Goal: Task Accomplishment & Management: Use online tool/utility

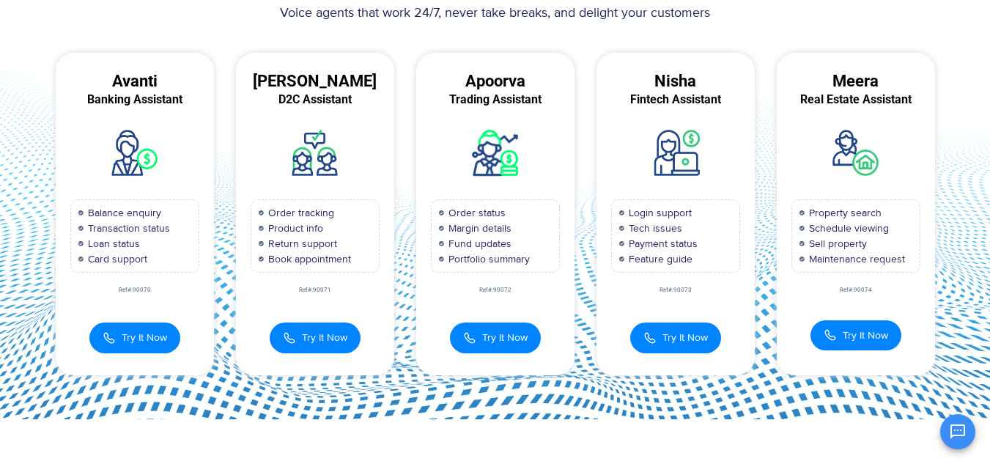
click at [316, 334] on span "Try It Now" at bounding box center [324, 337] width 45 height 15
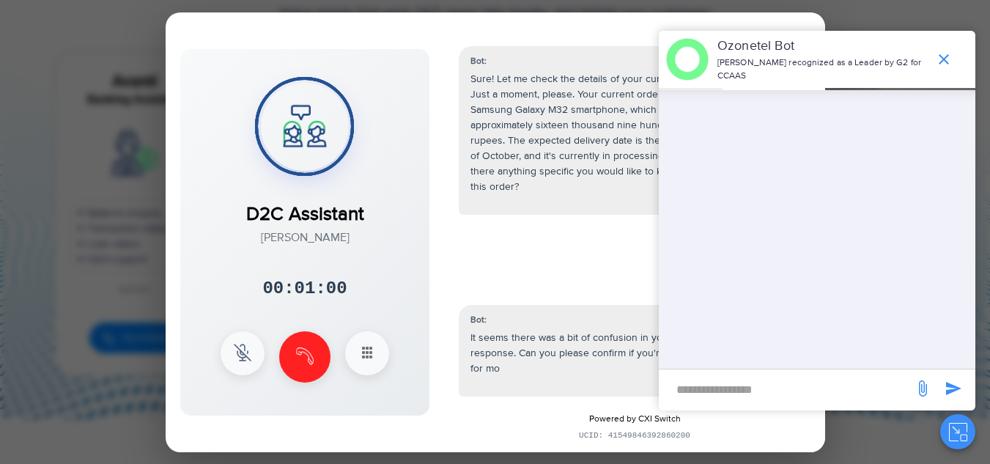
scroll to position [234, 0]
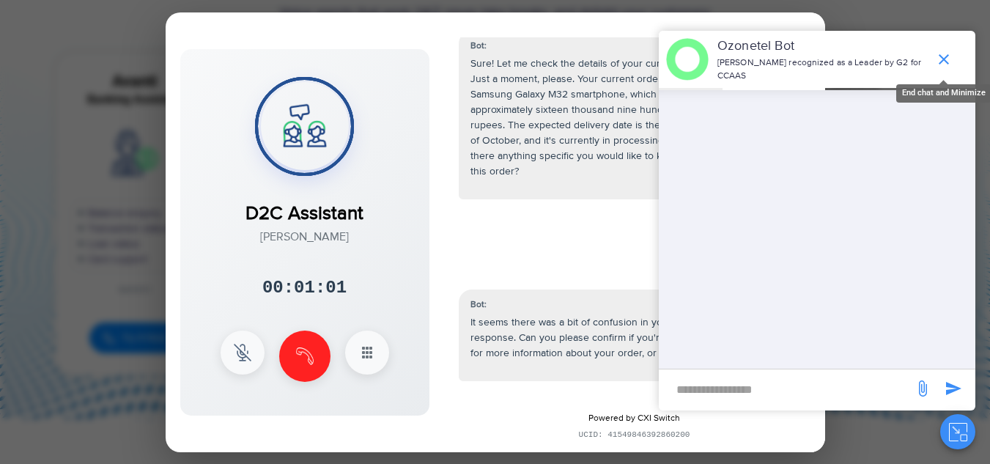
click at [948, 56] on icon "end chat or minimize" at bounding box center [944, 59] width 10 height 10
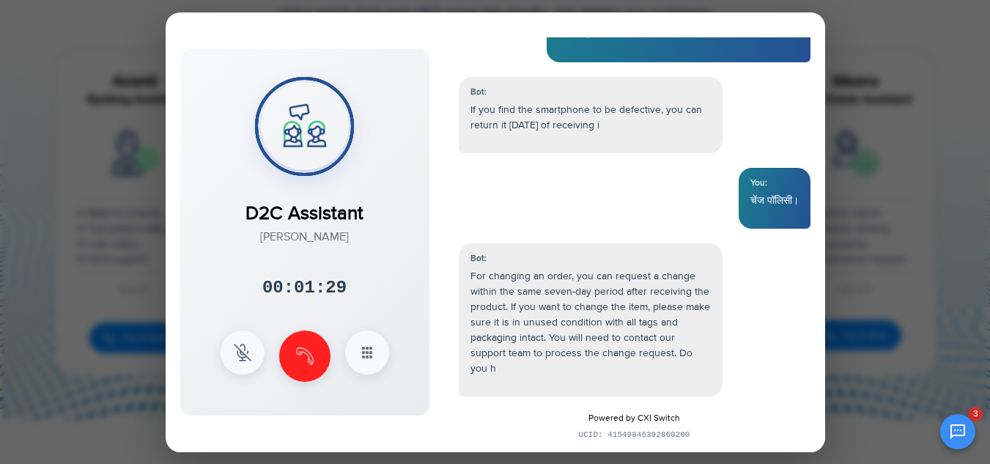
scroll to position [674, 0]
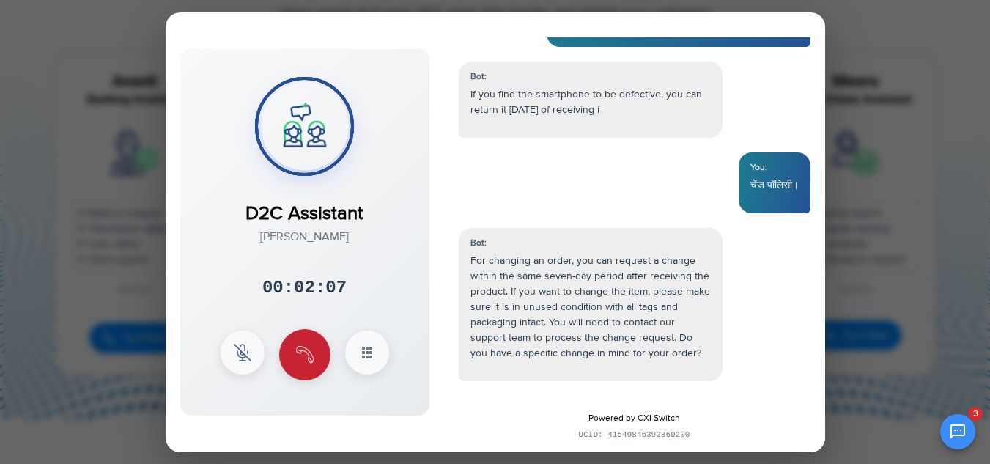
click at [306, 361] on img at bounding box center [305, 355] width 18 height 18
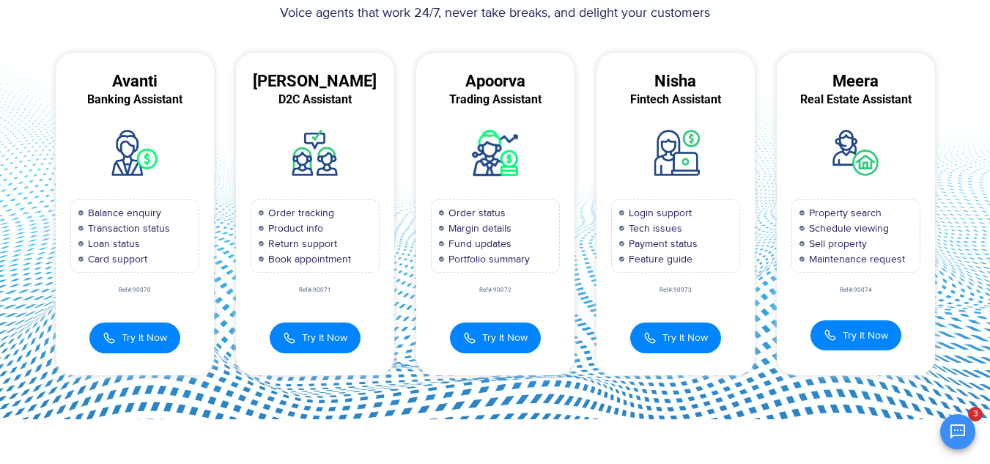
click at [422, 203] on div "Order status Margin details Fund updates Portfolio summary" at bounding box center [495, 235] width 158 height 73
click at [504, 342] on span "Try It Now" at bounding box center [504, 335] width 45 height 15
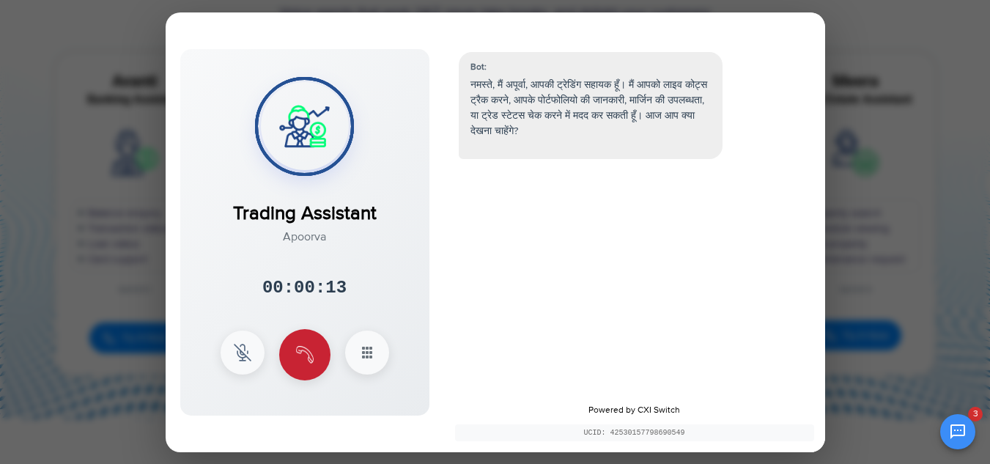
click at [317, 344] on button at bounding box center [304, 354] width 51 height 51
